Goal: Find specific page/section: Find specific page/section

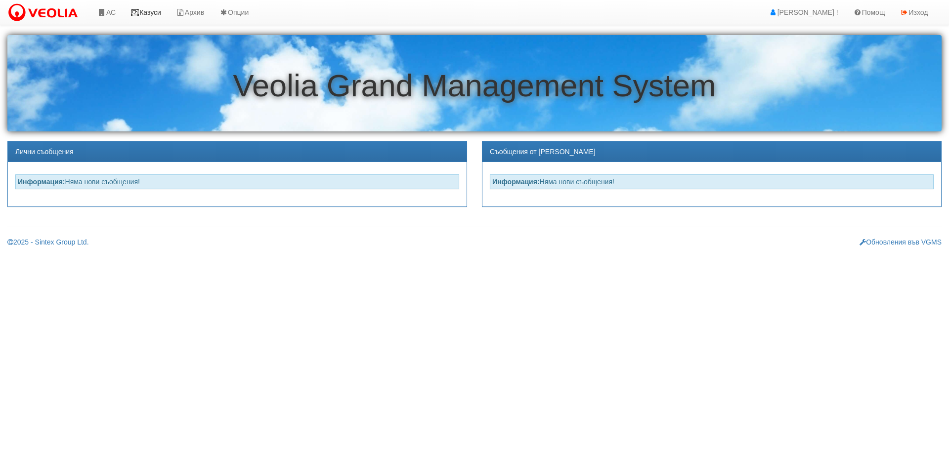
click at [151, 10] on link "Казуси" at bounding box center [145, 12] width 45 height 25
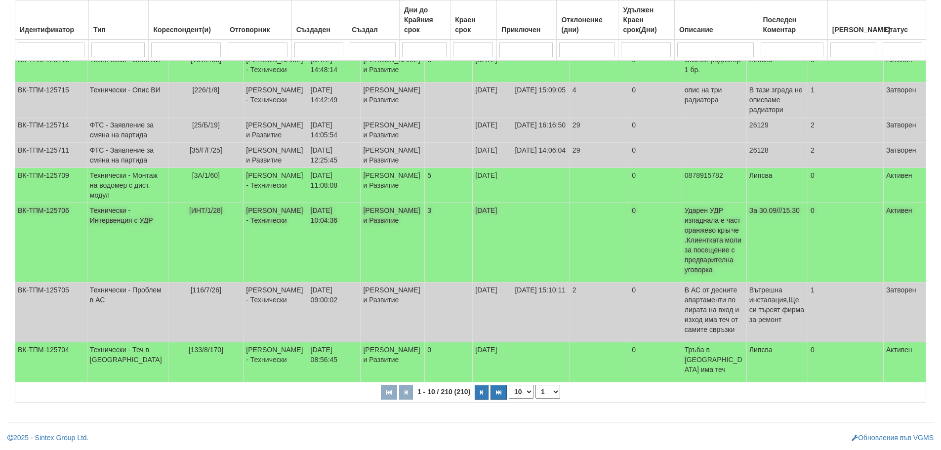
scroll to position [293, 0]
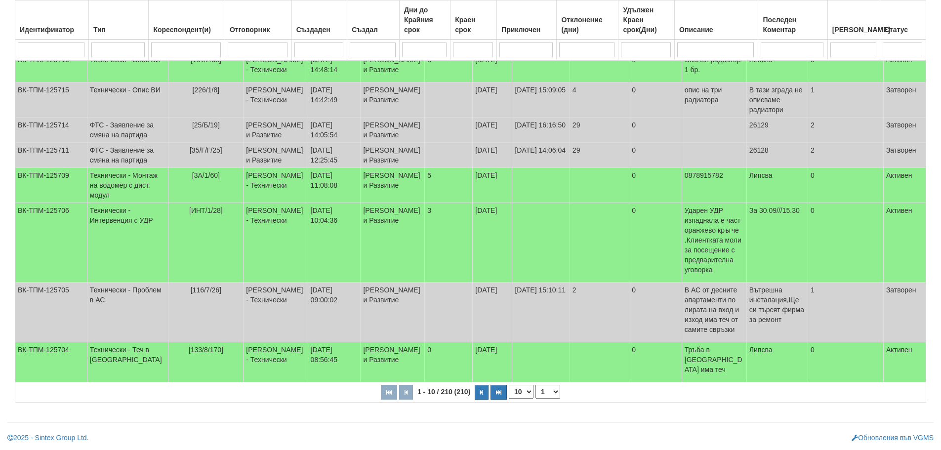
click at [548, 390] on select "1 2 3 4 5 6 10 15 20 21" at bounding box center [548, 392] width 25 height 14
click at [537, 385] on select "1 2 3 4 5 6 10 15 20 21" at bounding box center [548, 392] width 25 height 14
select select "2"
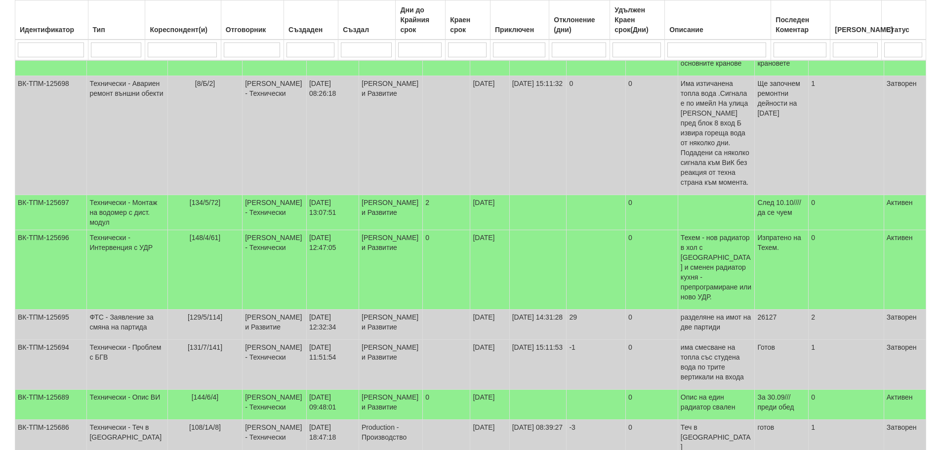
scroll to position [0, 0]
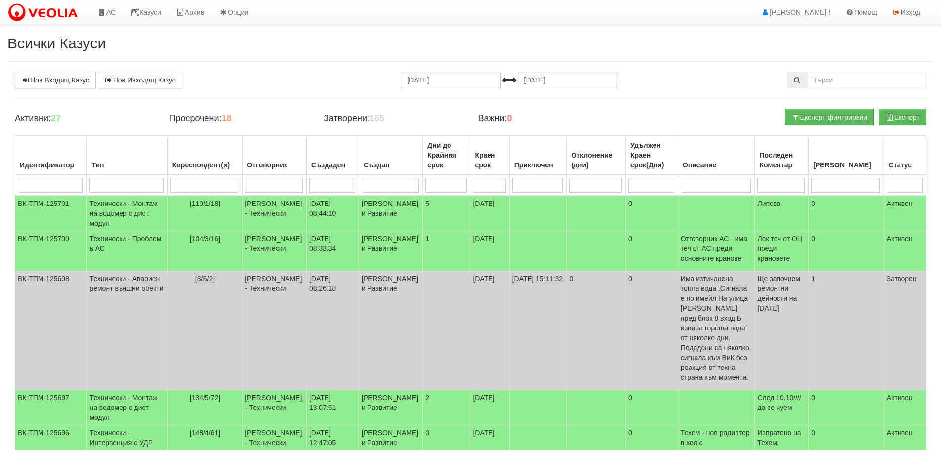
click at [267, 183] on input "search" at bounding box center [273, 185] width 57 height 15
type input "д"
type input "ди"
select select "1"
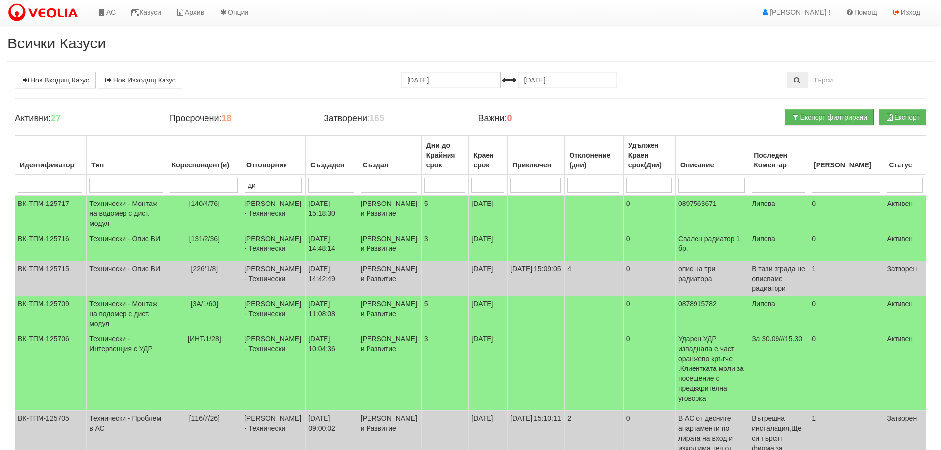
type input "ди"
type input "дия"
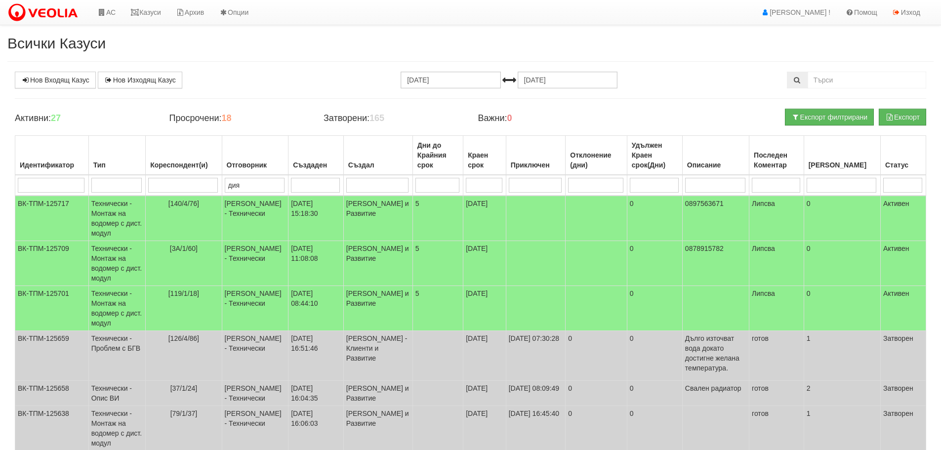
type input "дия"
type input "диян"
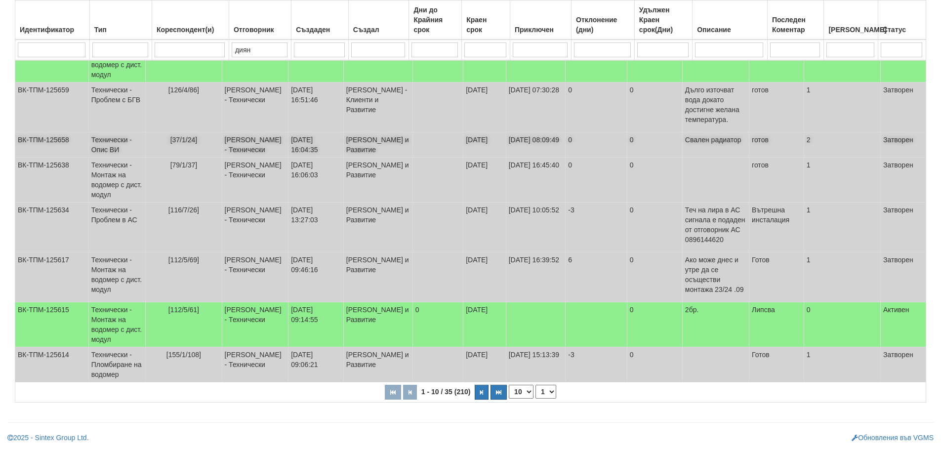
scroll to position [263, 0]
type input "диян"
click at [541, 388] on select "1 2 3 4" at bounding box center [546, 392] width 21 height 14
click at [537, 385] on select "1 2 3 4" at bounding box center [546, 392] width 21 height 14
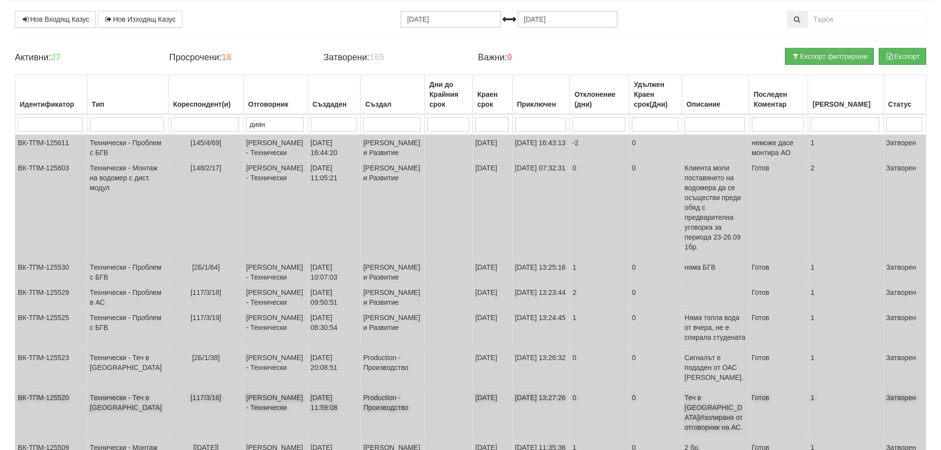
scroll to position [258, 0]
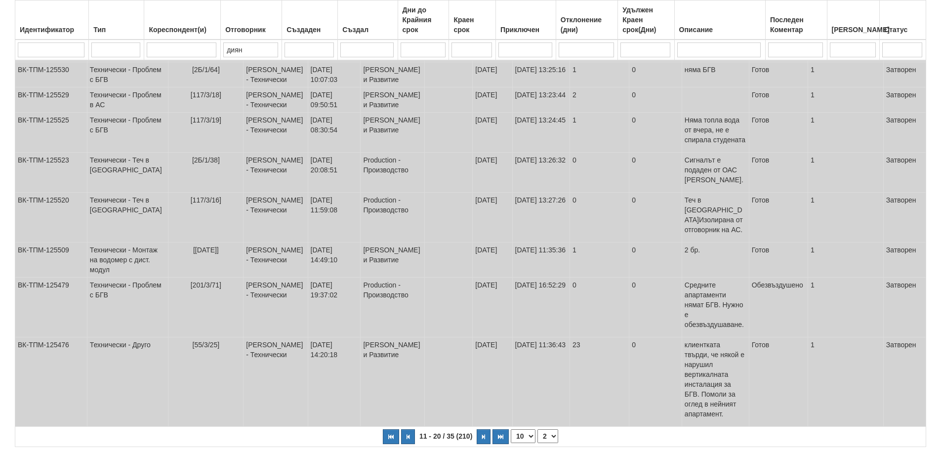
click at [551, 429] on select "1 2 3 4" at bounding box center [548, 436] width 21 height 14
click at [538, 429] on select "1 2 3 4" at bounding box center [548, 436] width 21 height 14
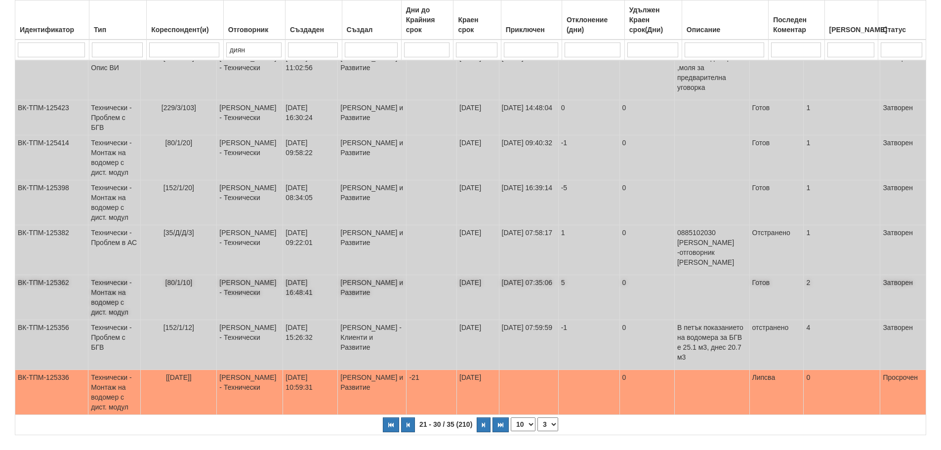
scroll to position [278, 0]
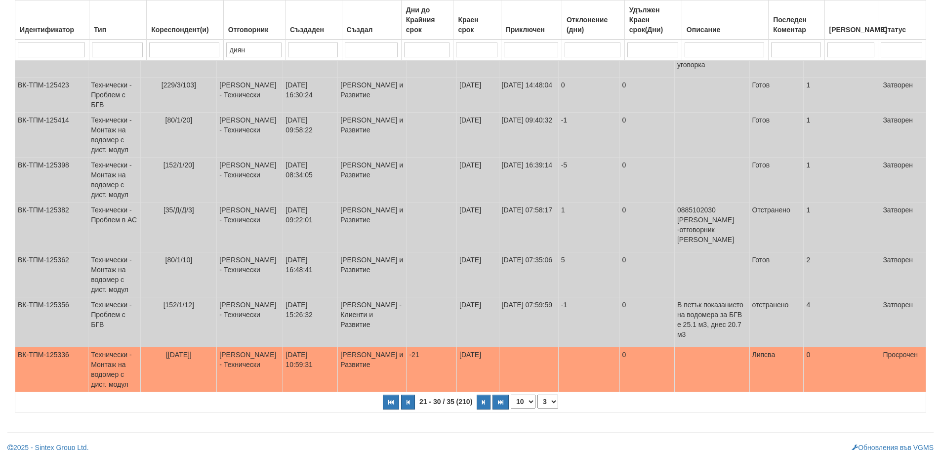
click at [552, 395] on select "1 2 3 4" at bounding box center [548, 402] width 21 height 14
click at [538, 395] on select "1 2 3 4" at bounding box center [548, 402] width 21 height 14
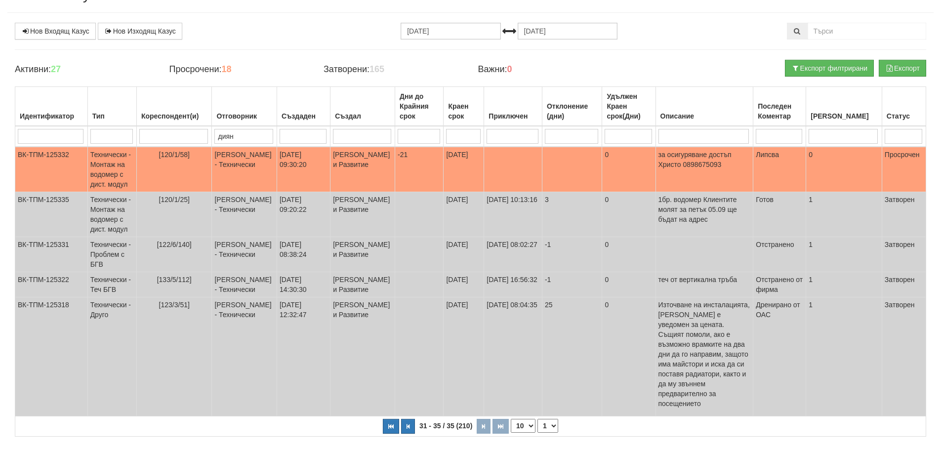
scroll to position [49, 0]
click at [549, 425] on select "1 2 3 4" at bounding box center [548, 426] width 21 height 14
click at [538, 432] on select "1 2 3 4" at bounding box center [548, 426] width 21 height 14
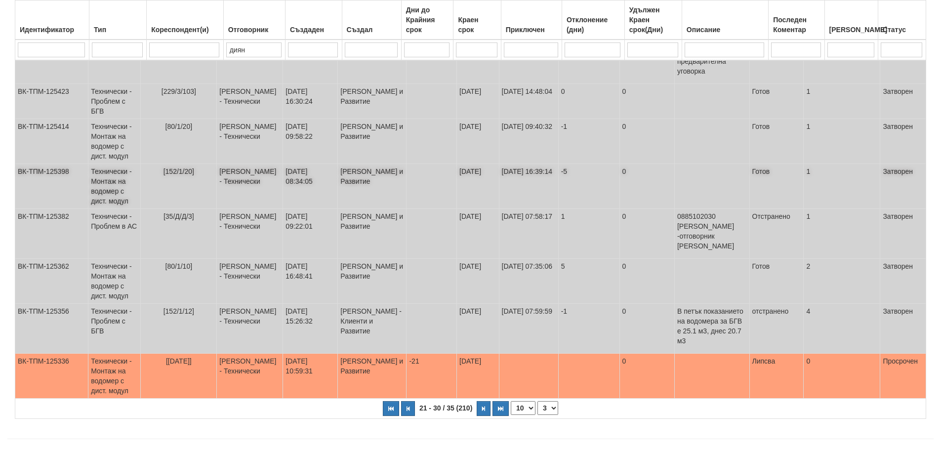
scroll to position [278, 0]
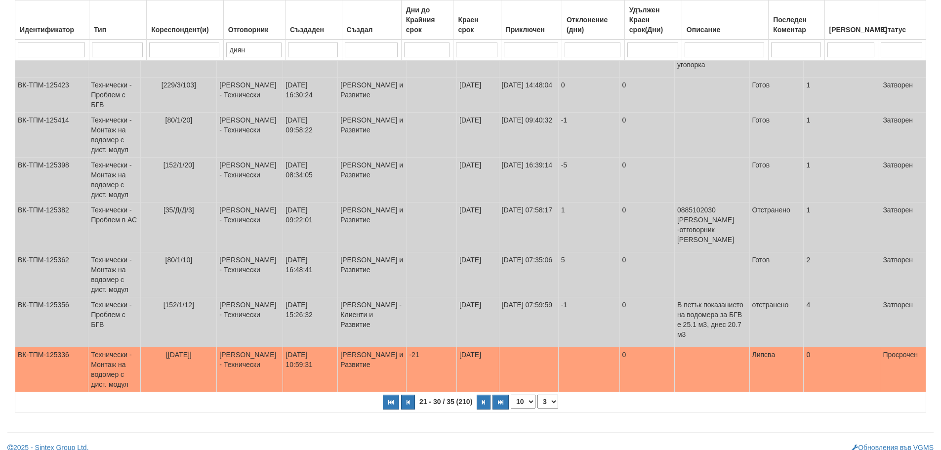
click at [553, 395] on select "1 2 3 4" at bounding box center [548, 402] width 21 height 14
click at [538, 395] on select "1 2 3 4" at bounding box center [548, 402] width 21 height 14
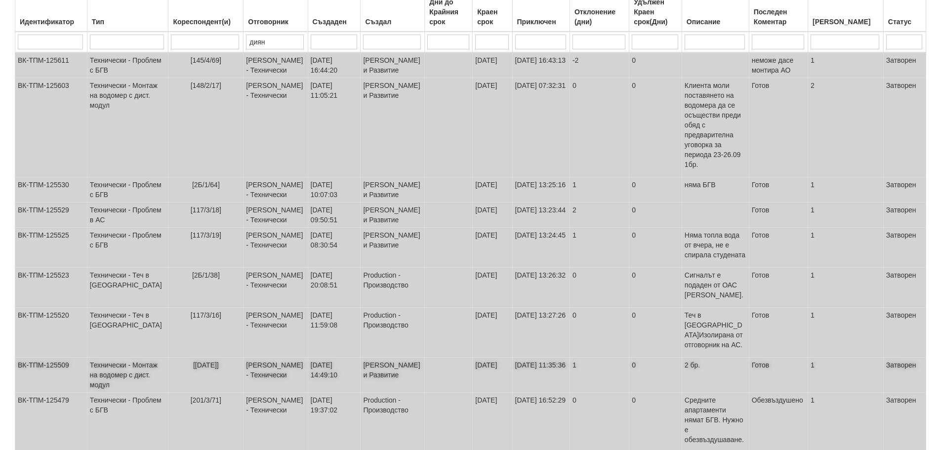
scroll to position [258, 0]
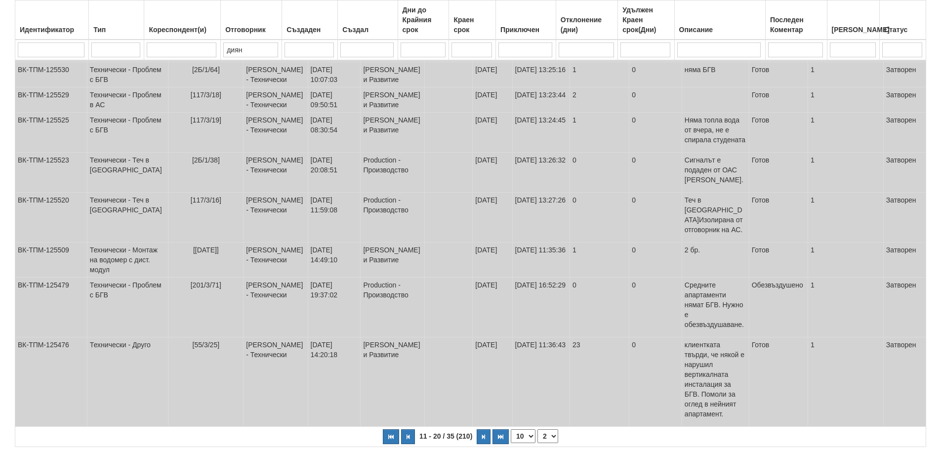
click at [548, 429] on select "1 2 3 4" at bounding box center [548, 436] width 21 height 14
select select "1"
click at [538, 429] on select "1 2 3 4" at bounding box center [548, 436] width 21 height 14
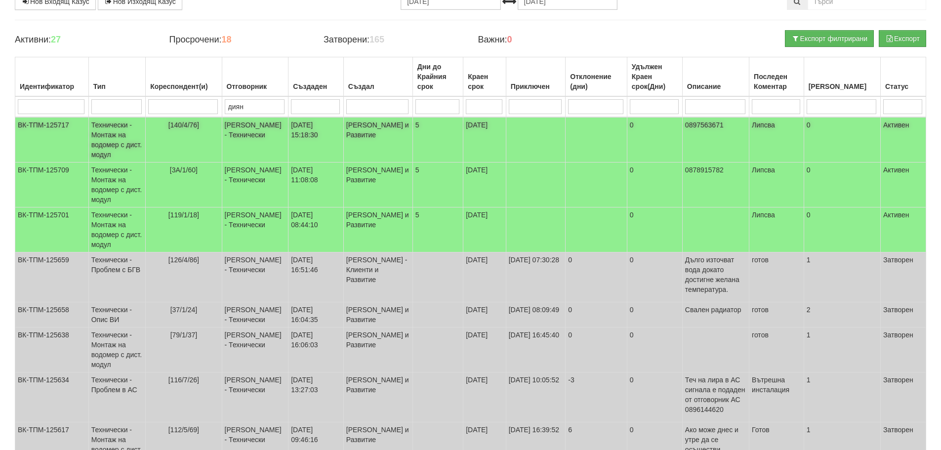
scroll to position [0, 0]
